Goal: Task Accomplishment & Management: Use online tool/utility

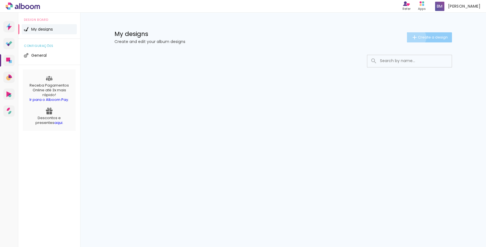
click at [415, 38] on iron-icon at bounding box center [414, 37] width 7 height 7
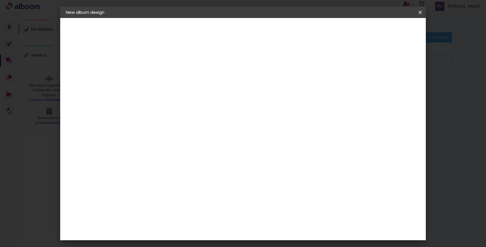
click at [160, 81] on paper-input-container "Album title" at bounding box center [158, 76] width 4 height 14
type input "oi"
type paper-input "oi"
click at [0, 0] on slot "Next" at bounding box center [0, 0] width 0 height 0
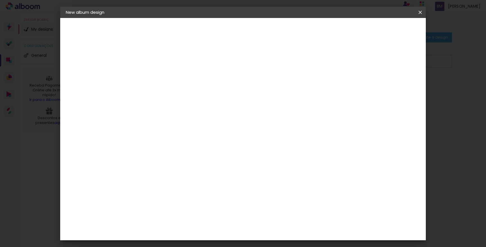
click at [196, 116] on paper-item "Clic Pro" at bounding box center [169, 123] width 54 height 15
click at [249, 32] on paper-button "Next" at bounding box center [239, 30] width 20 height 10
click at [173, 94] on input "text" at bounding box center [165, 98] width 15 height 9
click at [284, 107] on paper-item "Estilo" at bounding box center [279, 104] width 112 height 11
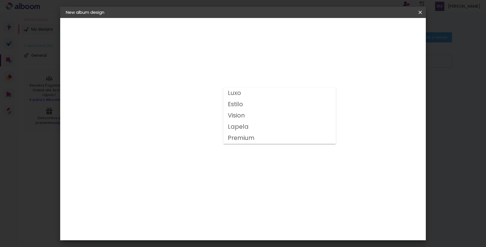
type input "Estilo"
click at [246, 31] on div "Previous Next" at bounding box center [218, 30] width 53 height 10
click at [231, 96] on span "15.2 × 30.5 cm" at bounding box center [222, 103] width 18 height 15
click at [195, 198] on span "10 × 15" at bounding box center [181, 204] width 25 height 12
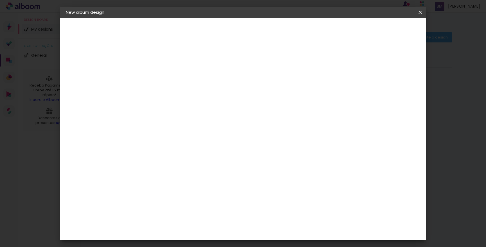
scroll to position [0, 0]
click at [195, 133] on span "10 × 15" at bounding box center [181, 137] width 25 height 15
click at [0, 0] on slot "Next" at bounding box center [0, 0] width 0 height 0
click at [238, 121] on div at bounding box center [216, 121] width 41 height 27
click at [395, 30] on paper-button "Start design" at bounding box center [377, 30] width 35 height 10
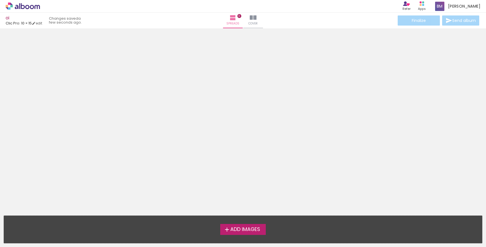
click at [240, 230] on span "Add Images" at bounding box center [245, 229] width 30 height 5
click at [0, 0] on input "file" at bounding box center [0, 0] width 0 height 0
click at [241, 233] on label "Add Images" at bounding box center [243, 229] width 46 height 11
click at [0, 0] on input "file" at bounding box center [0, 0] width 0 height 0
click at [245, 228] on span "Add Images" at bounding box center [245, 229] width 30 height 5
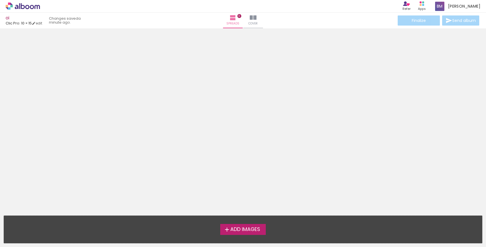
click at [0, 0] on input "file" at bounding box center [0, 0] width 0 height 0
click at [236, 228] on span "Add Images" at bounding box center [245, 229] width 30 height 5
click at [0, 0] on input "file" at bounding box center [0, 0] width 0 height 0
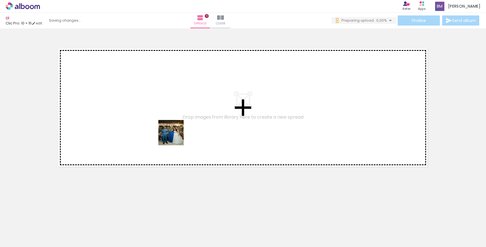
drag, startPoint x: 54, startPoint y: 230, endPoint x: 176, endPoint y: 135, distance: 154.6
click at [176, 135] on quentale-workspace at bounding box center [243, 123] width 486 height 247
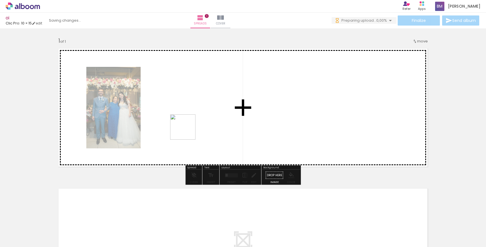
drag, startPoint x: 118, startPoint y: 223, endPoint x: 193, endPoint y: 116, distance: 131.0
click at [193, 116] on quentale-workspace at bounding box center [243, 123] width 486 height 247
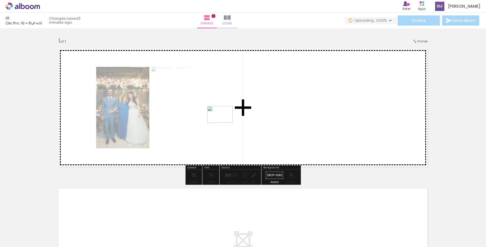
drag, startPoint x: 184, startPoint y: 227, endPoint x: 224, endPoint y: 123, distance: 111.1
click at [224, 123] on quentale-workspace at bounding box center [243, 123] width 486 height 247
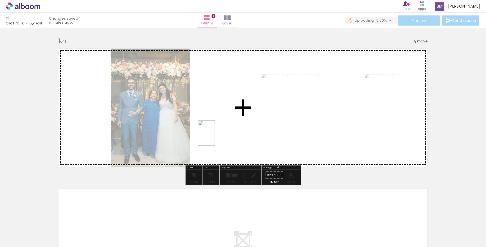
drag, startPoint x: 248, startPoint y: 234, endPoint x: 215, endPoint y: 137, distance: 101.9
click at [215, 137] on quentale-workspace at bounding box center [243, 123] width 486 height 247
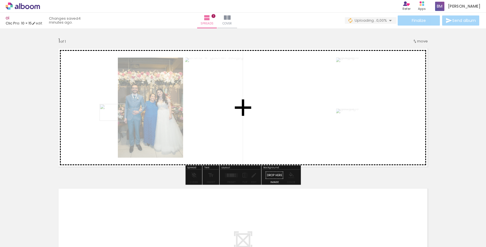
drag, startPoint x: 185, startPoint y: 228, endPoint x: 112, endPoint y: 119, distance: 130.6
click at [112, 119] on quentale-workspace at bounding box center [243, 123] width 486 height 247
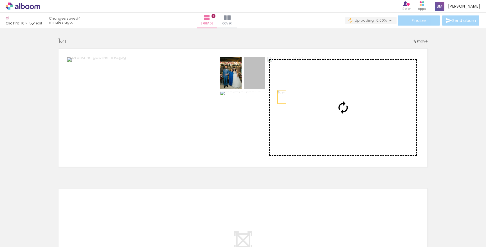
drag, startPoint x: 264, startPoint y: 89, endPoint x: 300, endPoint y: 104, distance: 39.7
click at [0, 0] on slot at bounding box center [0, 0] width 0 height 0
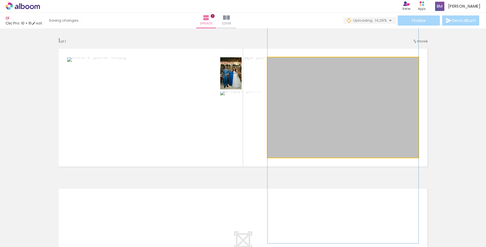
drag, startPoint x: 323, startPoint y: 110, endPoint x: 322, endPoint y: 131, distance: 21.1
drag, startPoint x: 348, startPoint y: 109, endPoint x: 352, endPoint y: 116, distance: 7.3
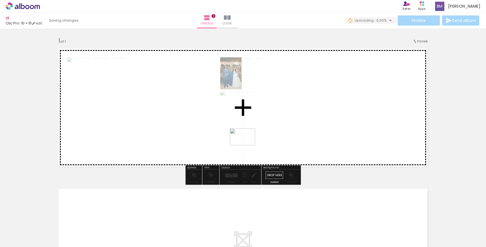
drag, startPoint x: 219, startPoint y: 236, endPoint x: 247, endPoint y: 146, distance: 93.8
click at [247, 146] on quentale-workspace at bounding box center [243, 123] width 486 height 247
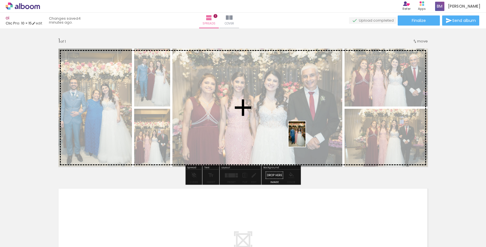
drag, startPoint x: 157, startPoint y: 232, endPoint x: 309, endPoint y: 137, distance: 179.9
click at [309, 137] on quentale-workspace at bounding box center [243, 123] width 486 height 247
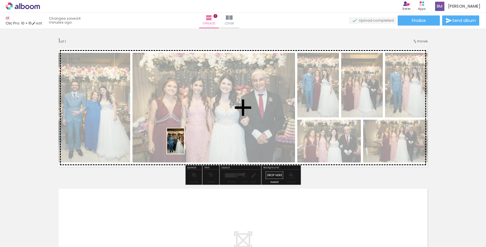
drag, startPoint x: 89, startPoint y: 232, endPoint x: 196, endPoint y: 137, distance: 142.9
click at [196, 137] on quentale-workspace at bounding box center [243, 123] width 486 height 247
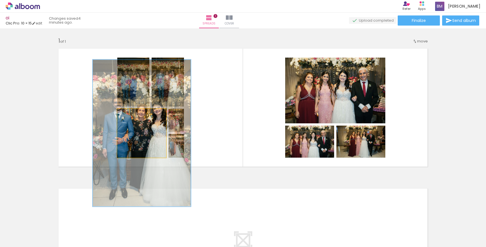
drag, startPoint x: 132, startPoint y: 115, endPoint x: 154, endPoint y: 117, distance: 22.1
click at [154, 117] on div at bounding box center [149, 114] width 9 height 9
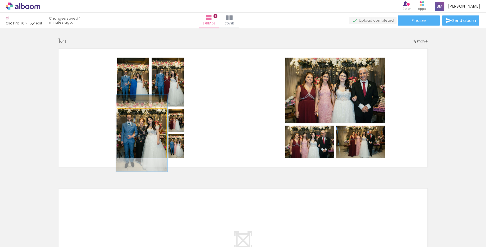
drag, startPoint x: 153, startPoint y: 116, endPoint x: 133, endPoint y: 116, distance: 20.2
type paper-slider "106"
click at [133, 116] on div at bounding box center [131, 114] width 9 height 9
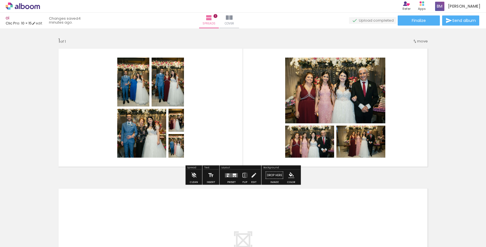
click at [232, 107] on quentale-layouter at bounding box center [243, 108] width 377 height 126
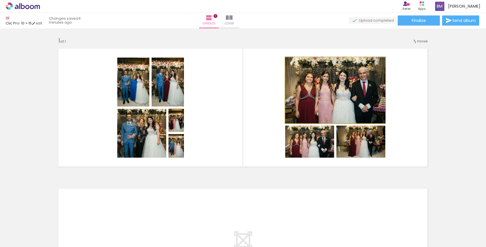
drag, startPoint x: 304, startPoint y: 103, endPoint x: 291, endPoint y: 96, distance: 14.3
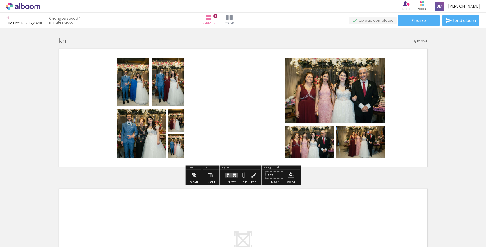
drag, startPoint x: 210, startPoint y: 117, endPoint x: 253, endPoint y: 116, distance: 43.9
click at [253, 116] on quentale-layouter at bounding box center [243, 108] width 377 height 126
click at [251, 175] on iron-icon at bounding box center [254, 175] width 6 height 11
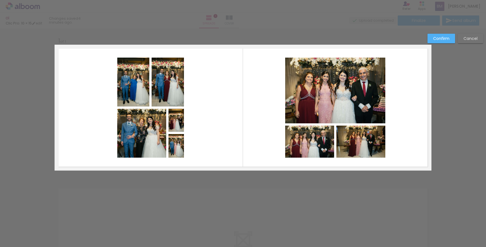
click at [197, 128] on quentale-layouter at bounding box center [243, 108] width 377 height 126
click at [0, 0] on slot "Cancel" at bounding box center [0, 0] width 0 height 0
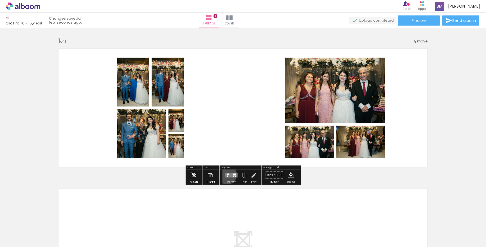
click at [227, 175] on div at bounding box center [227, 173] width 1 height 1
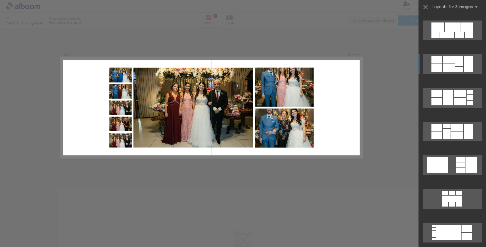
scroll to position [1646, 0]
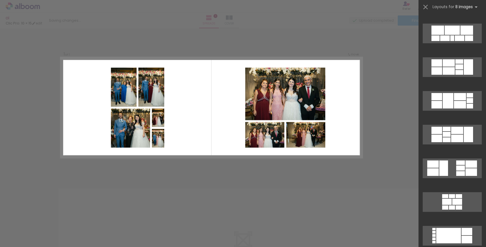
click at [261, 194] on div "Confirm Cancel" at bounding box center [243, 174] width 486 height 293
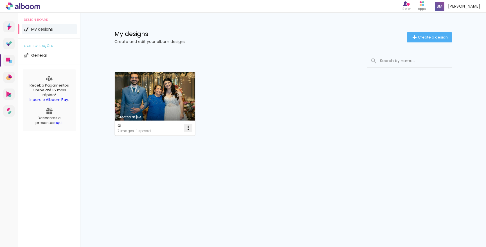
click at [186, 129] on iron-icon at bounding box center [188, 127] width 7 height 7
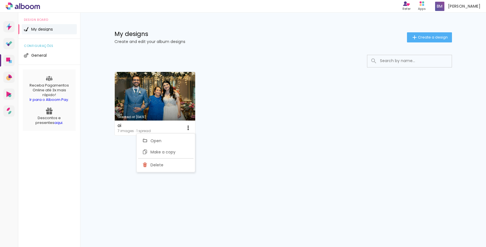
click at [219, 143] on div "More designs" at bounding box center [282, 141] width 337 height 13
click at [432, 41] on paper-button "Create a design" at bounding box center [429, 37] width 45 height 10
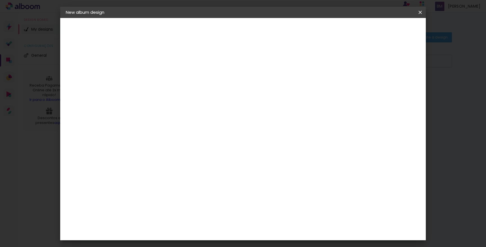
click at [158, 73] on input at bounding box center [158, 75] width 0 height 9
type input "novo"
type paper-input "novo"
click at [0, 0] on slot "Next" at bounding box center [0, 0] width 0 height 0
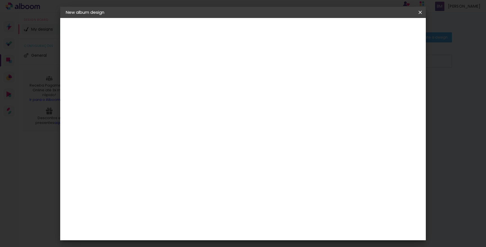
click at [250, 69] on paper-item "Free Size" at bounding box center [225, 73] width 47 height 12
click at [0, 0] on slot "Free Size" at bounding box center [0, 0] width 0 height 0
click at [0, 0] on slot "Next" at bounding box center [0, 0] width 0 height 0
click at [389, 32] on span "Start design" at bounding box center [377, 30] width 24 height 4
